Goal: Check status: Check status

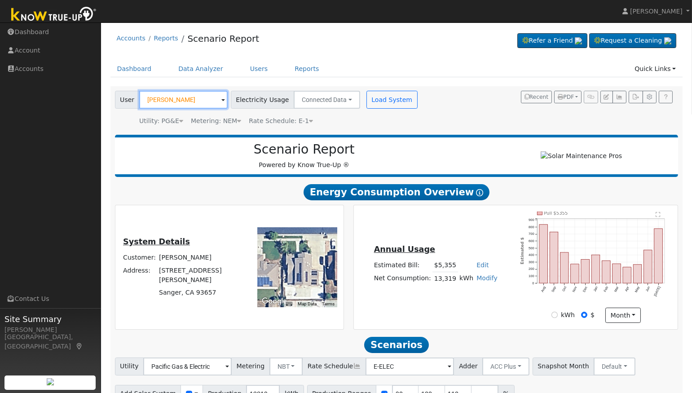
click at [196, 99] on input "[PERSON_NAME]" at bounding box center [183, 100] width 88 height 18
click at [197, 99] on input "[PERSON_NAME]" at bounding box center [183, 100] width 88 height 18
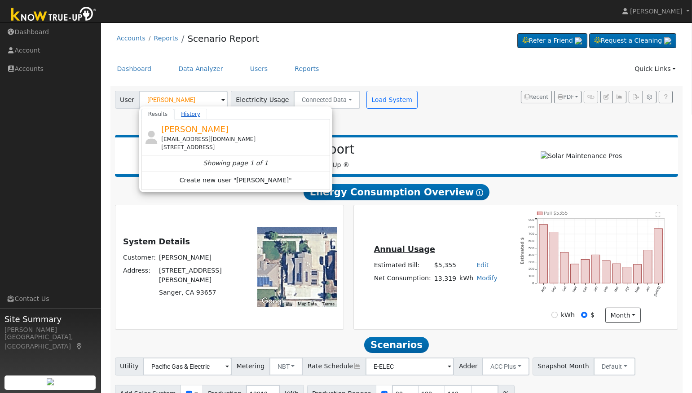
click at [189, 115] on link "History" at bounding box center [190, 114] width 33 height 11
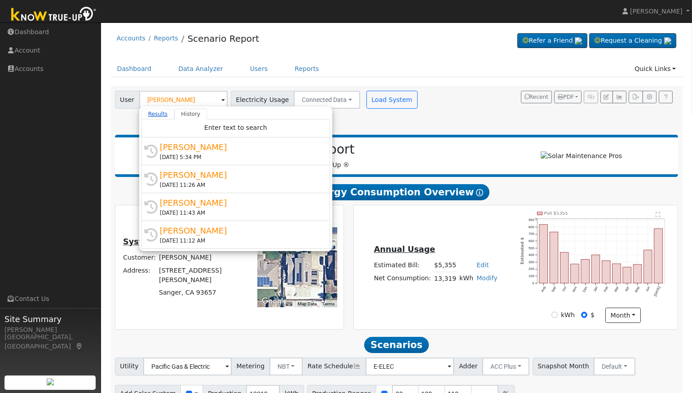
click at [166, 115] on link "Results" at bounding box center [157, 114] width 33 height 11
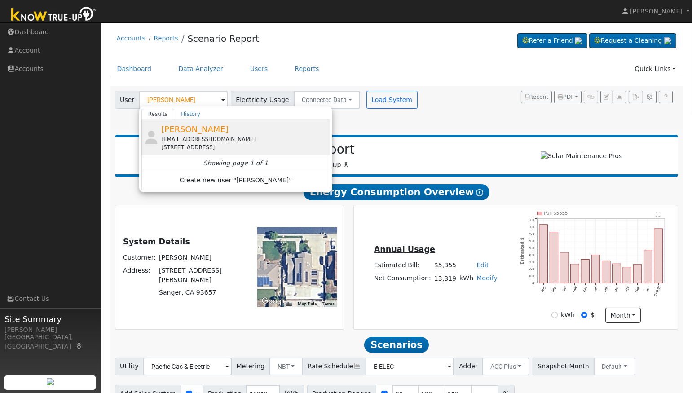
click at [180, 127] on span "[PERSON_NAME]" at bounding box center [194, 128] width 67 height 9
type input "[PERSON_NAME]"
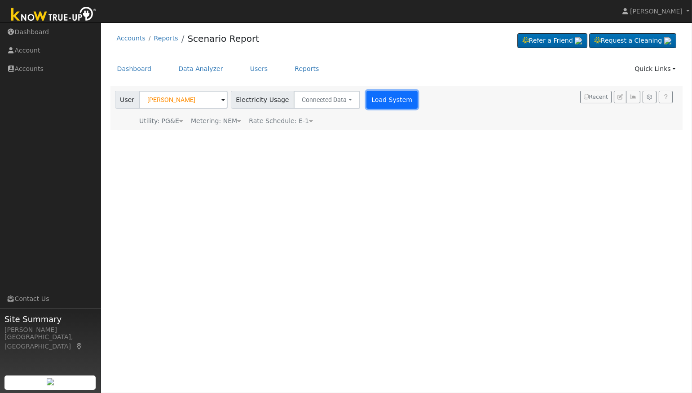
click at [384, 94] on button "Load System" at bounding box center [391, 100] width 51 height 18
